Goal: Information Seeking & Learning: Learn about a topic

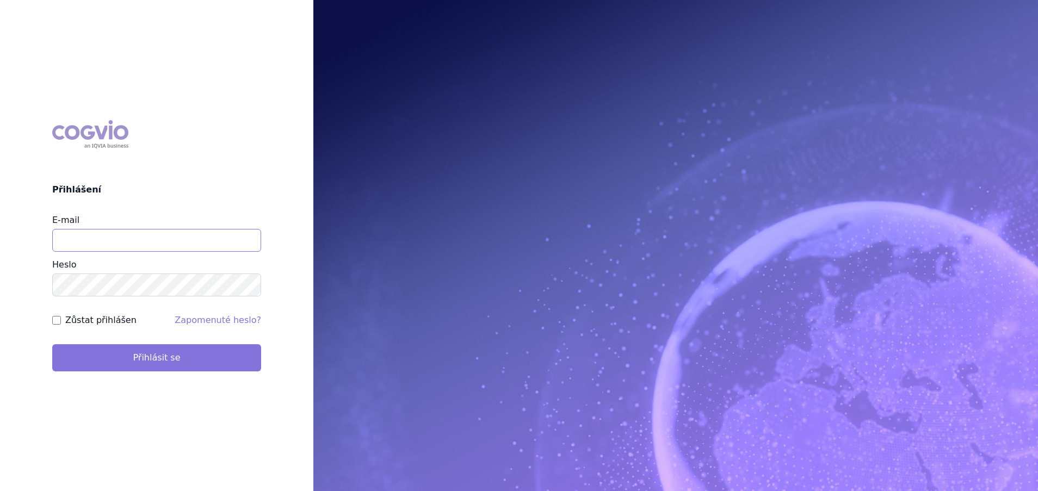
type input "milan.grus@stada.com"
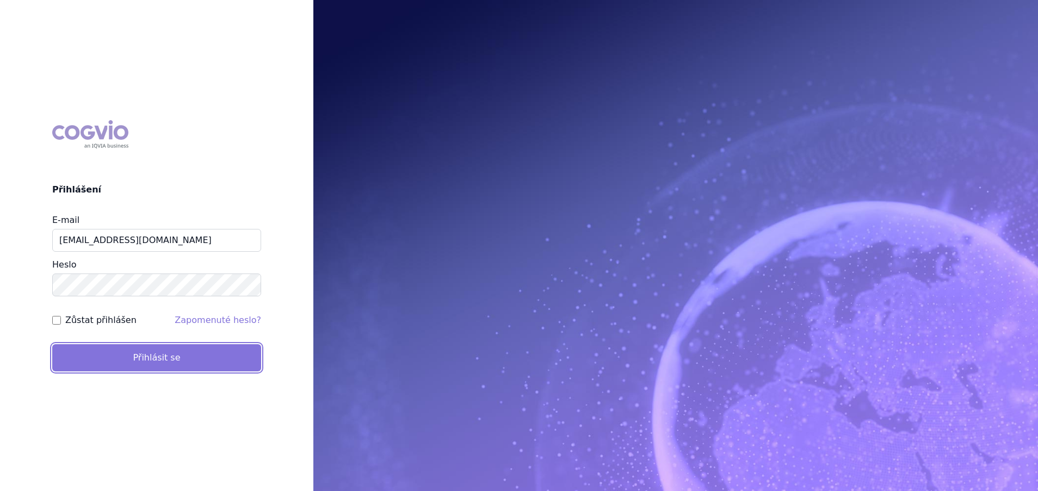
click at [187, 350] on button "Přihlásit se" at bounding box center [156, 357] width 209 height 27
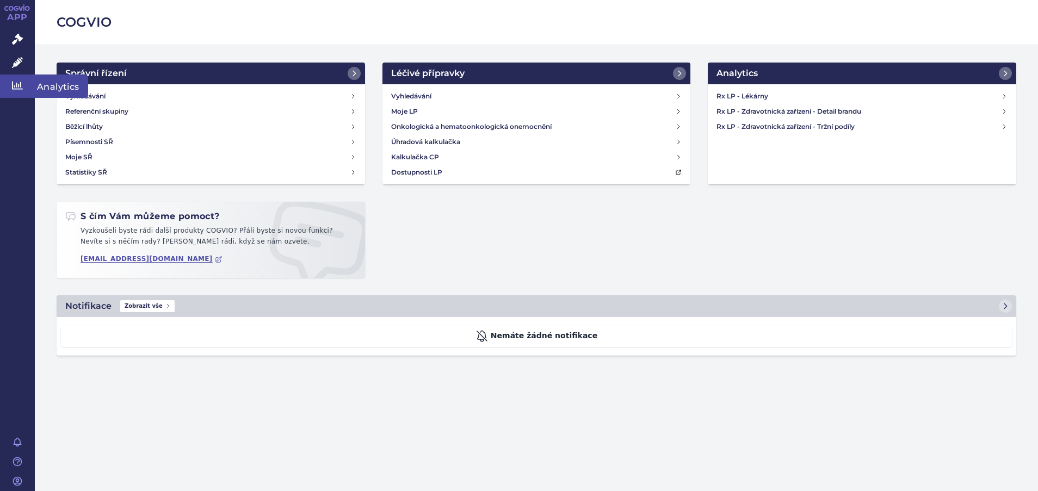
click at [18, 91] on icon at bounding box center [17, 85] width 11 height 11
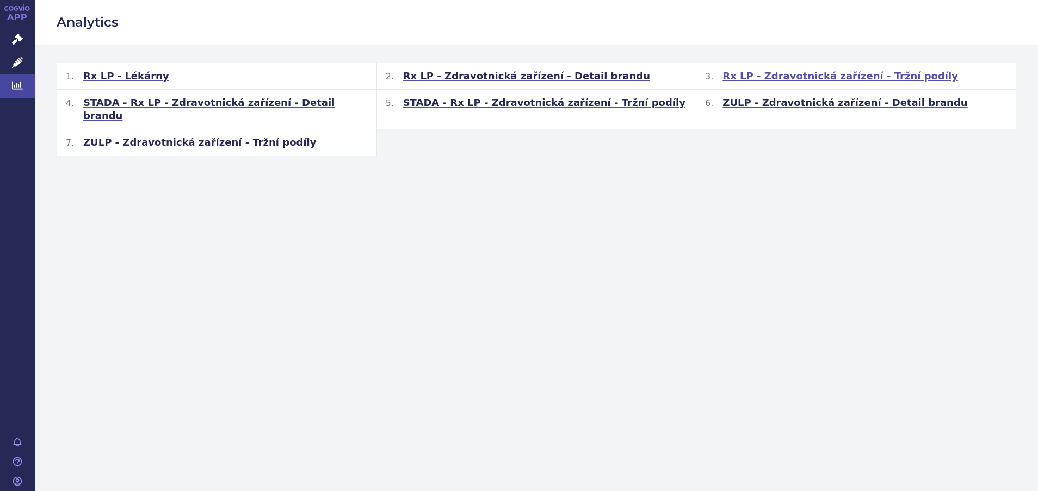
click at [807, 77] on span "Rx LP - Zdravotnická zařízení - Tržní podíly" at bounding box center [839, 76] width 235 height 13
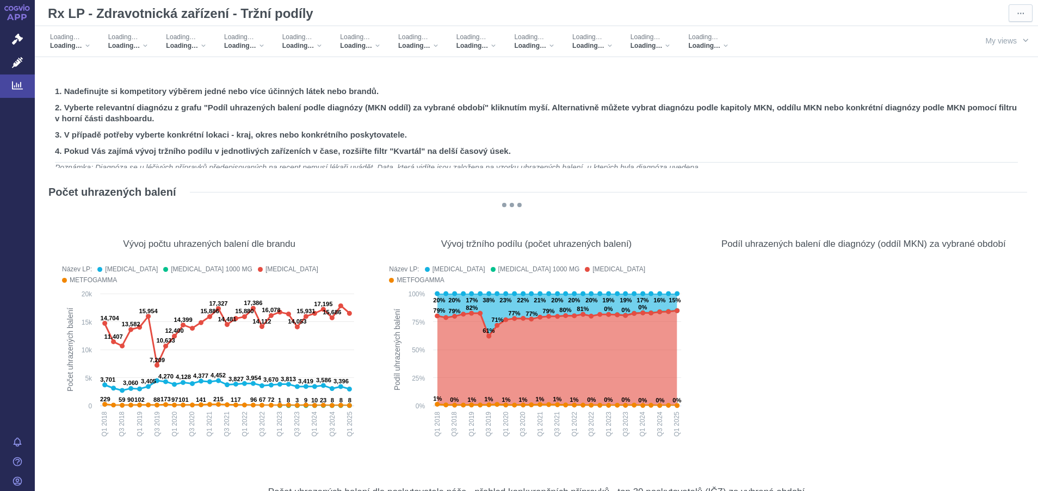
click at [293, 0] on div "Rx LP - Zdravotnická zařízení - Tržní podíly ⋯" at bounding box center [536, 13] width 1003 height 26
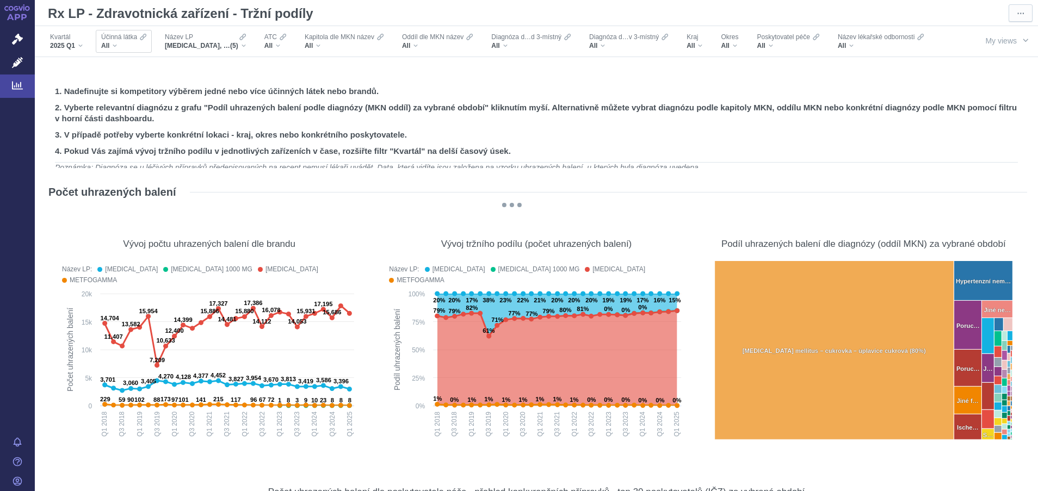
click at [114, 47] on div "All" at bounding box center [123, 45] width 45 height 9
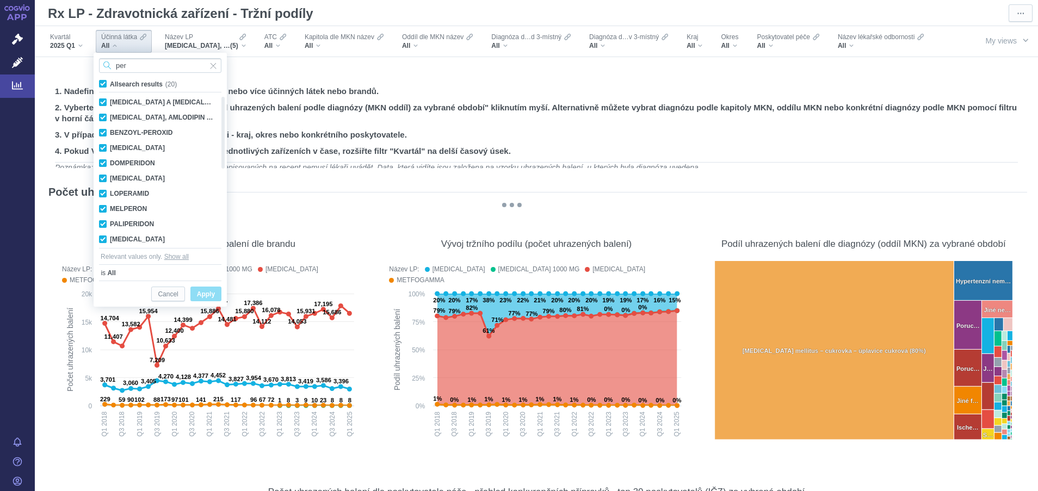
type input "per"
click at [98, 81] on label "All search results (20)" at bounding box center [139, 83] width 85 height 11
click at [110, 81] on input "All search results (20)" at bounding box center [113, 81] width 7 height 7
checkbox input "false"
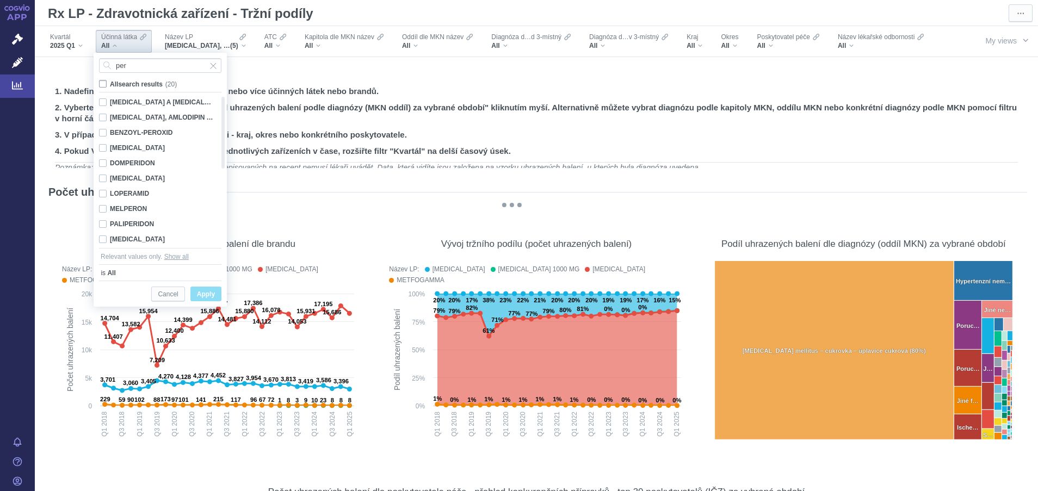
checkbox input "false"
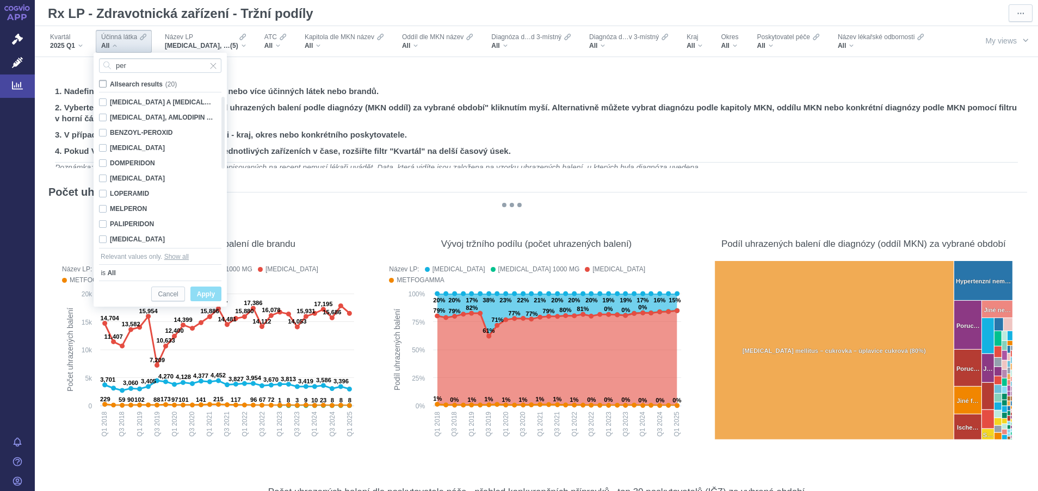
checkbox input "false"
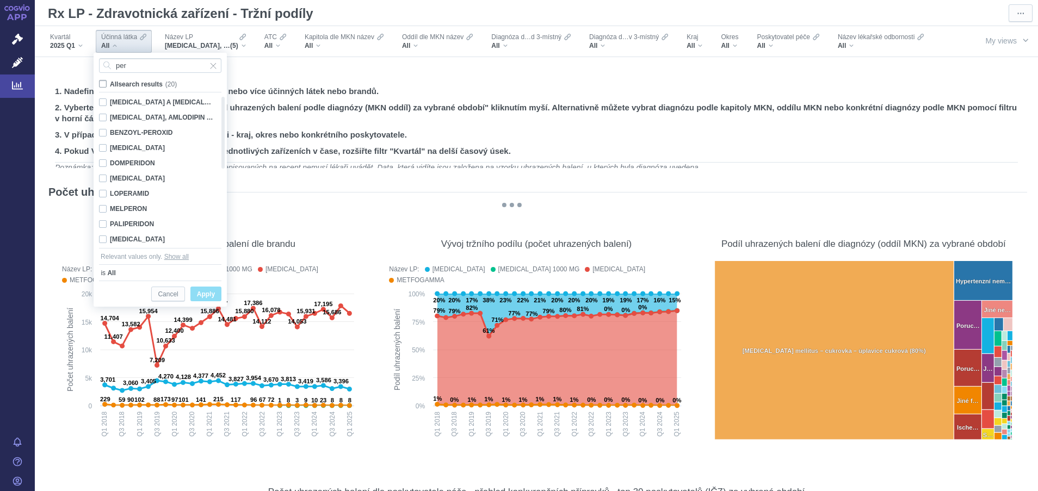
checkbox input "false"
click at [103, 120] on div "[MEDICAL_DATA], AMLODIPIN A [MEDICAL_DATA] Only" at bounding box center [156, 117] width 125 height 15
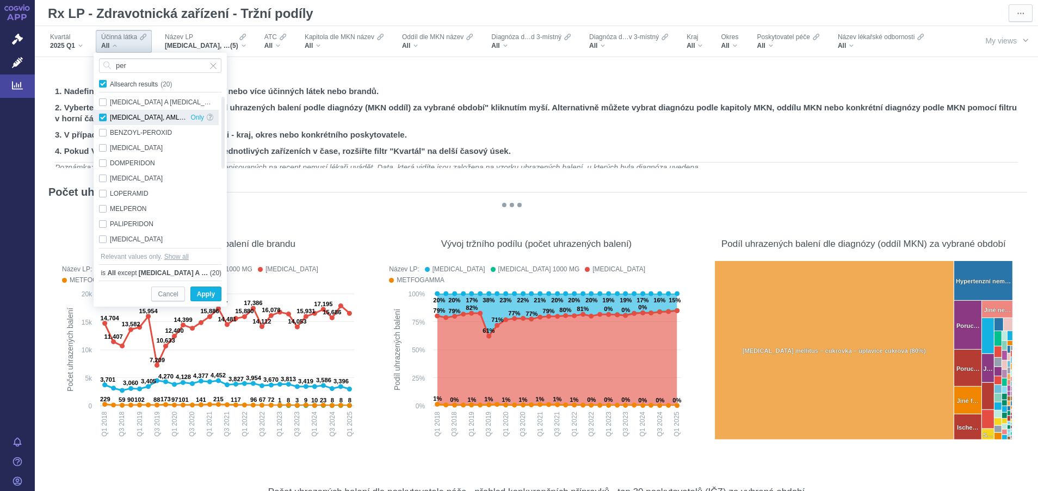
checkbox input "true"
click at [195, 292] on button "Apply" at bounding box center [205, 294] width 31 height 15
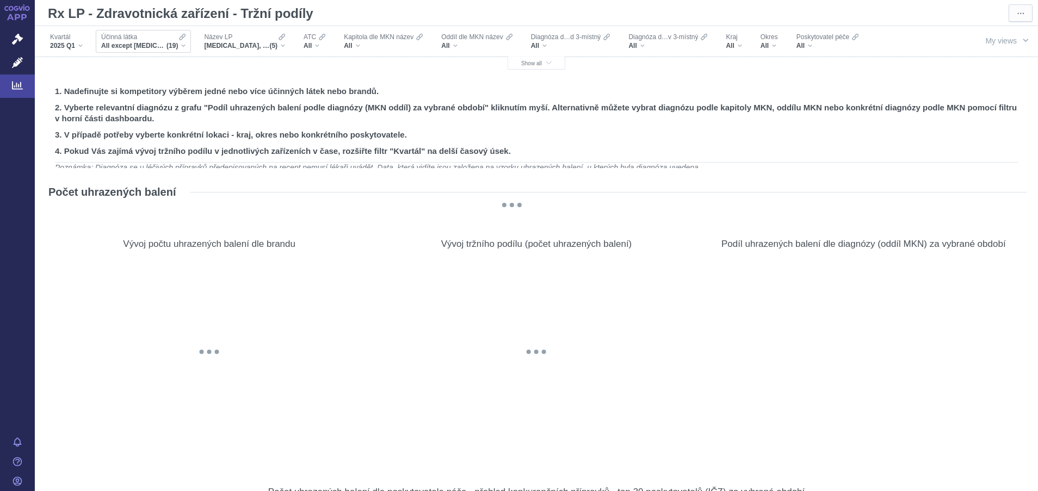
click at [185, 48] on div "All except [MEDICAL_DATA] A [MEDICAL_DATA], BENZOYL-PEROXID, [MEDICAL_DATA], DO…" at bounding box center [143, 45] width 84 height 9
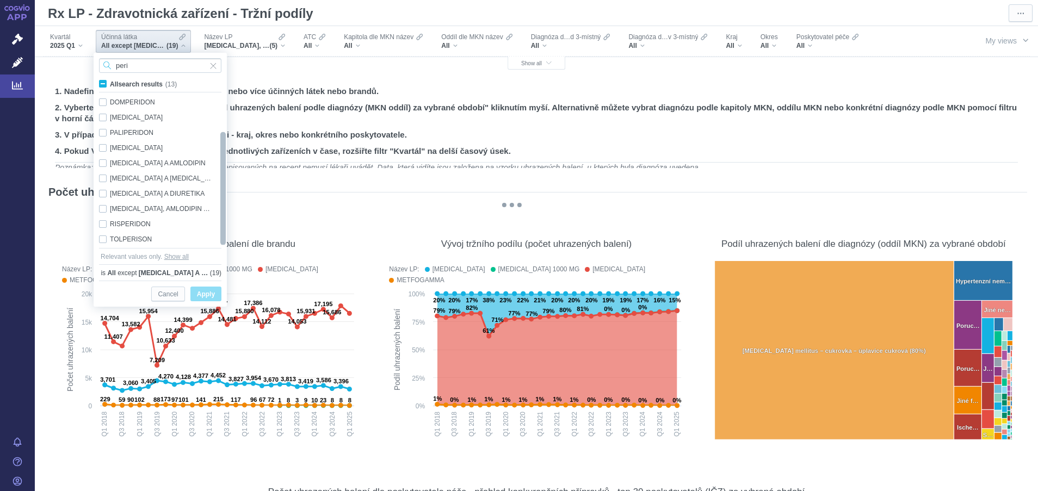
drag, startPoint x: 225, startPoint y: 164, endPoint x: 219, endPoint y: 226, distance: 61.7
click at [219, 226] on div at bounding box center [223, 171] width 8 height 152
type input "peri"
click at [104, 210] on div "[MEDICAL_DATA], AMLODIPIN A INDAPAMID Only" at bounding box center [156, 208] width 125 height 15
checkbox input "true"
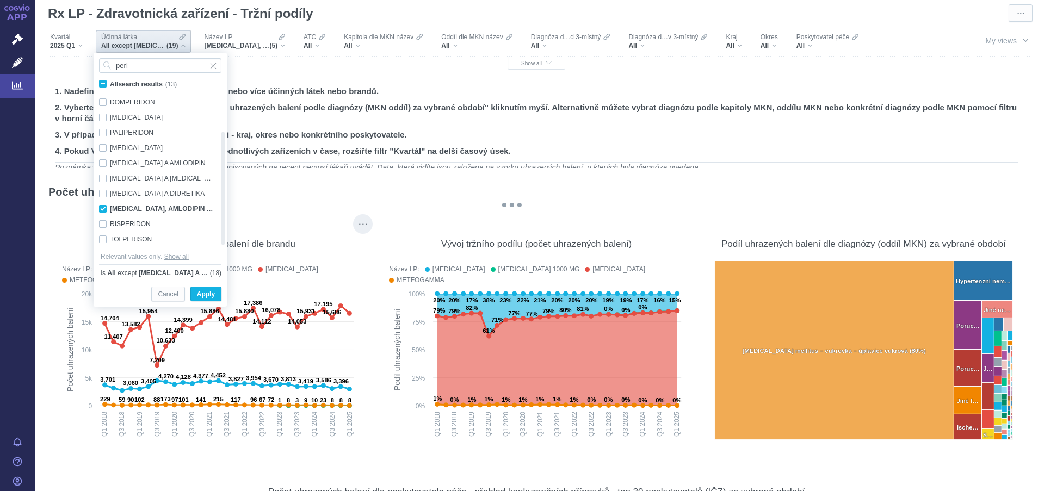
drag, startPoint x: 224, startPoint y: 305, endPoint x: 308, endPoint y: 232, distance: 111.4
click at [303, 299] on body "APP Správní řízení Léčivé přípravky Analytics Notifikace [GEOGRAPHIC_DATA] [PER…" at bounding box center [519, 245] width 1038 height 491
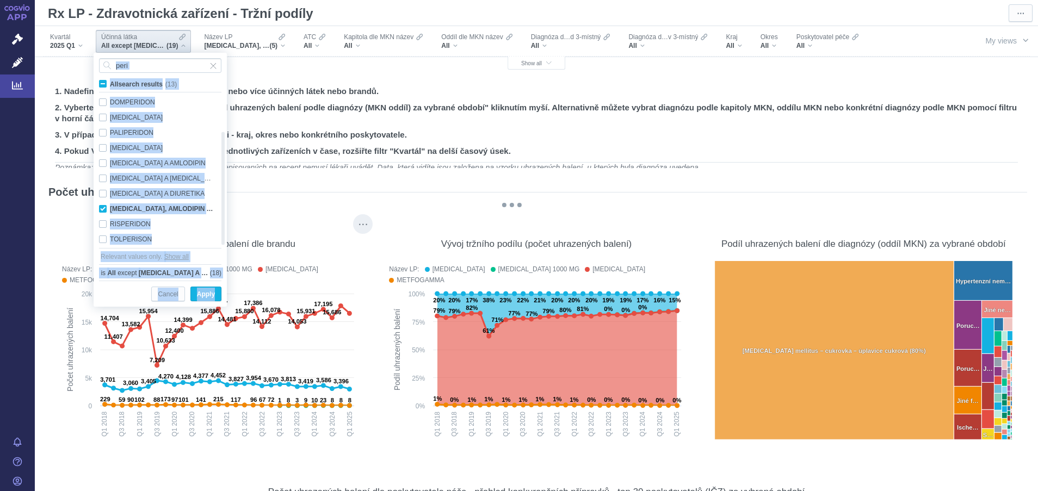
click at [62, 228] on div "Vývoj počtu uhrazených balení dle brandu Název LP: [MEDICAL_DATA] [MEDICAL_DATA…" at bounding box center [209, 334] width 305 height 218
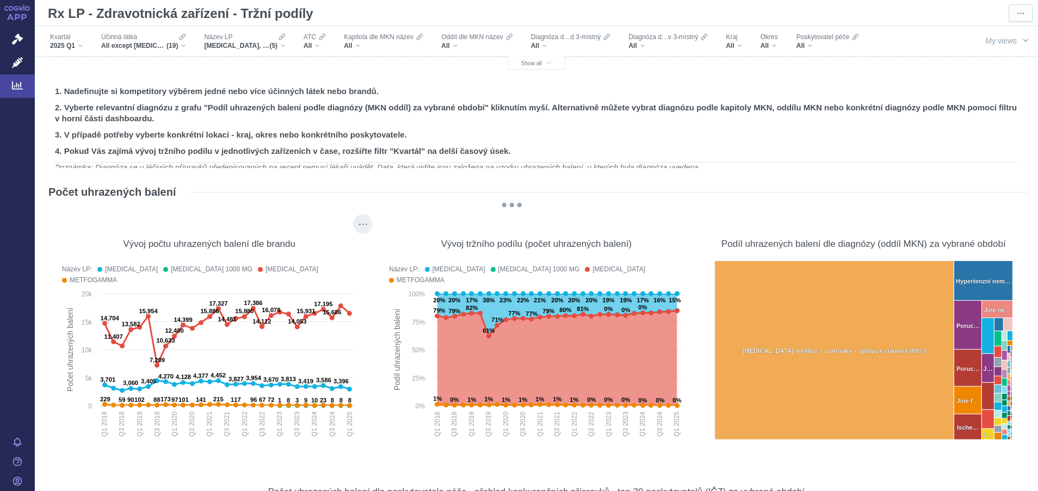
click at [62, 228] on div "Vývoj počtu uhrazených balení dle brandu Název LP: [MEDICAL_DATA] [MEDICAL_DATA…" at bounding box center [209, 334] width 305 height 218
click at [282, 46] on div "[MEDICAL_DATA], [MEDICAL_DATA] 1000 MG, [MEDICAL_DATA], METFOGAMMA, METFOGAMMA …" at bounding box center [244, 45] width 81 height 9
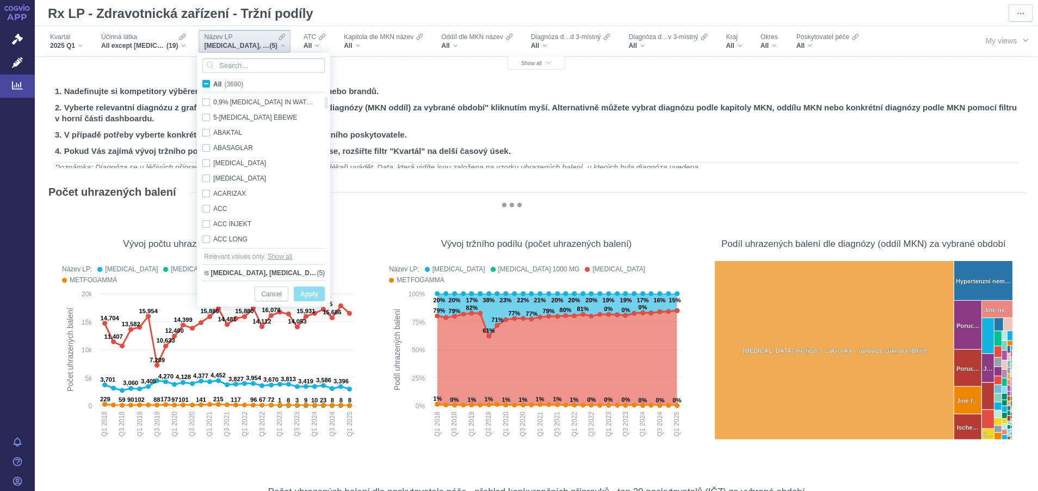
click at [213, 84] on span "All (3690)" at bounding box center [228, 84] width 30 height 8
click at [213, 84] on input "All (3690)" at bounding box center [216, 81] width 7 height 7
checkbox input "true"
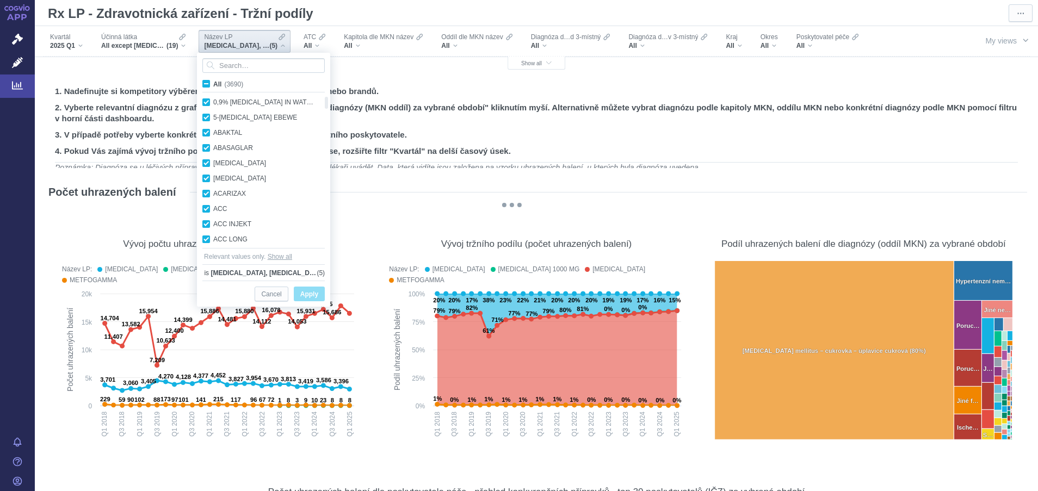
checkbox input "true"
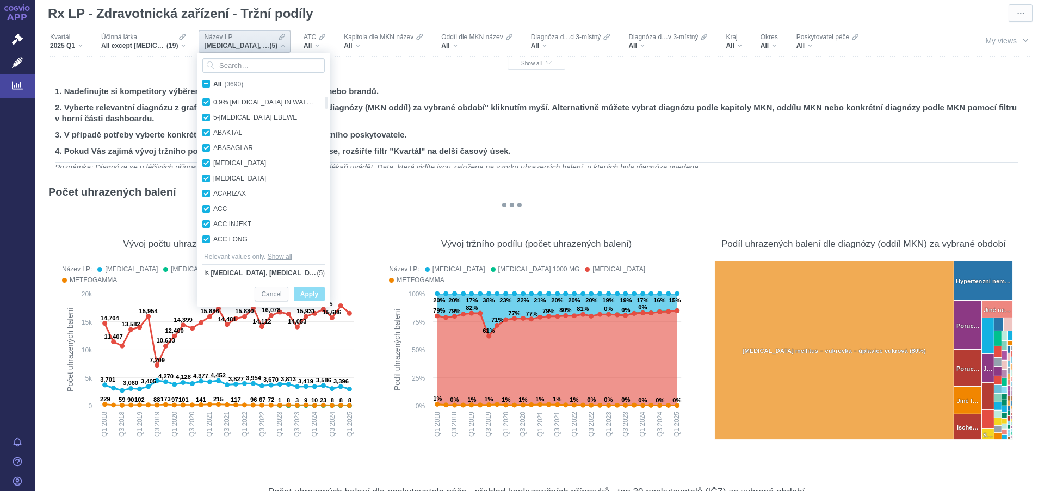
checkbox input "true"
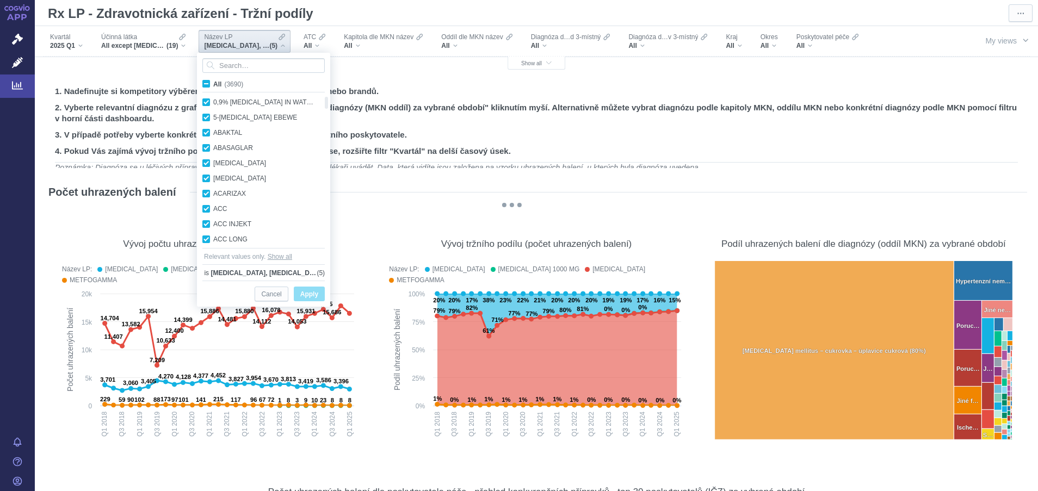
checkbox input "true"
click at [316, 296] on span "Apply" at bounding box center [309, 295] width 18 height 14
